Goal: Register for event/course

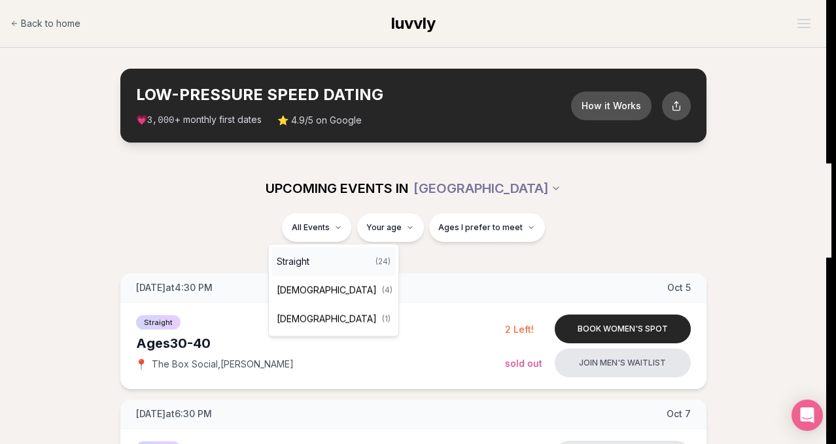
click at [315, 260] on div "Straight ( 24 )" at bounding box center [334, 261] width 124 height 29
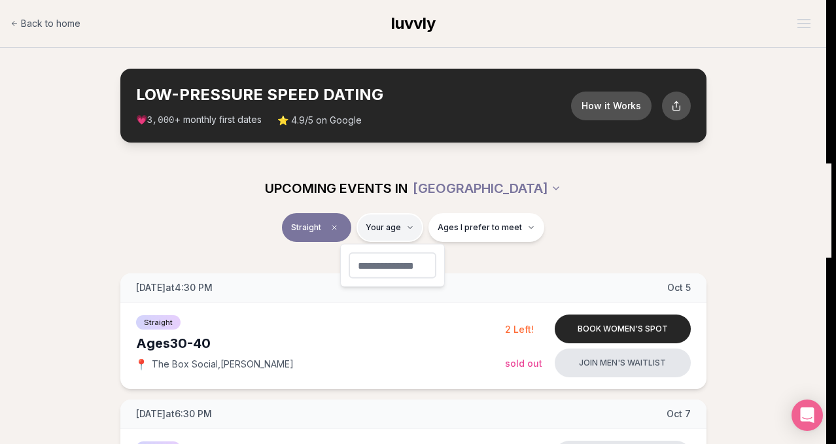
type input "**"
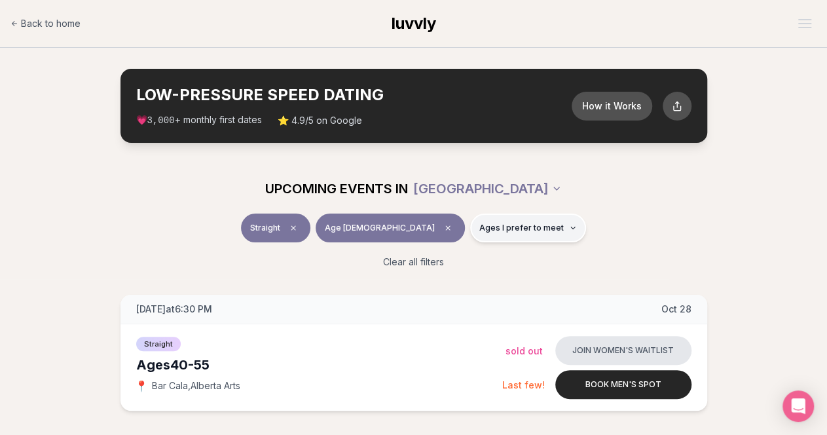
click at [509, 224] on span "Ages I prefer to meet" at bounding box center [521, 228] width 84 height 10
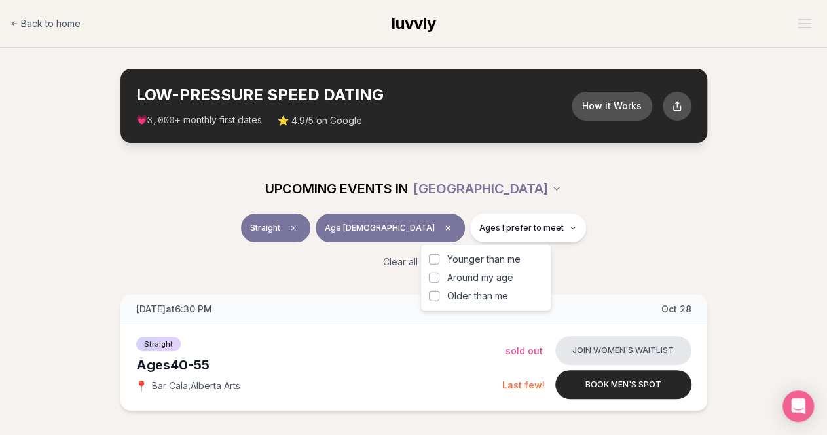
click at [436, 258] on button "Younger than me" at bounding box center [434, 259] width 10 height 10
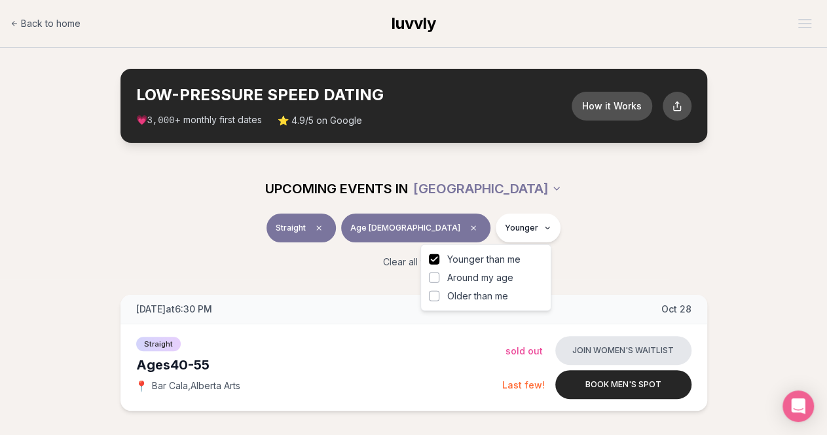
click at [432, 277] on button "Around my age" at bounding box center [434, 277] width 10 height 10
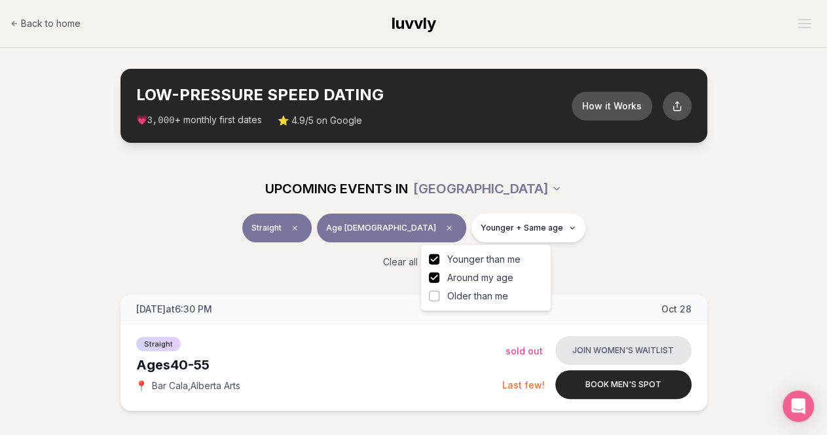
click at [610, 248] on div "Clear all filters" at bounding box center [413, 261] width 733 height 29
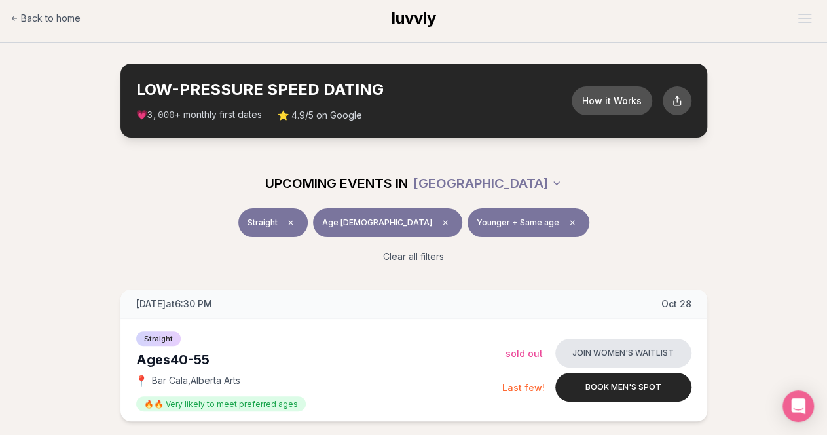
scroll to position [3, 0]
